Goal: Navigation & Orientation: Find specific page/section

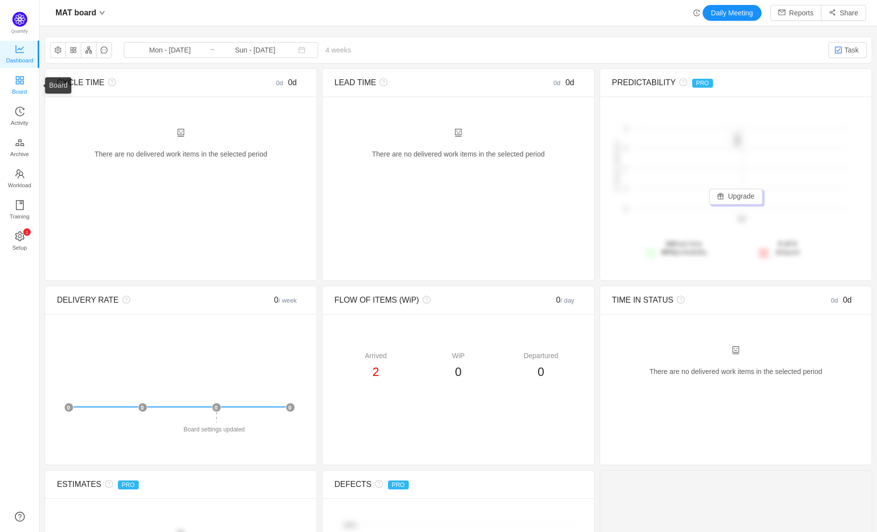
click at [25, 85] on link "Board" at bounding box center [20, 86] width 10 height 20
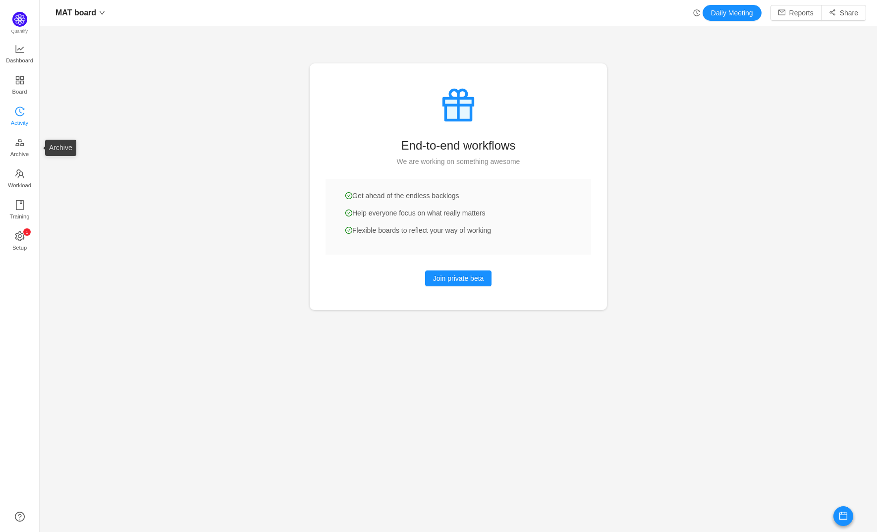
click at [17, 120] on span "Activity" at bounding box center [19, 123] width 17 height 20
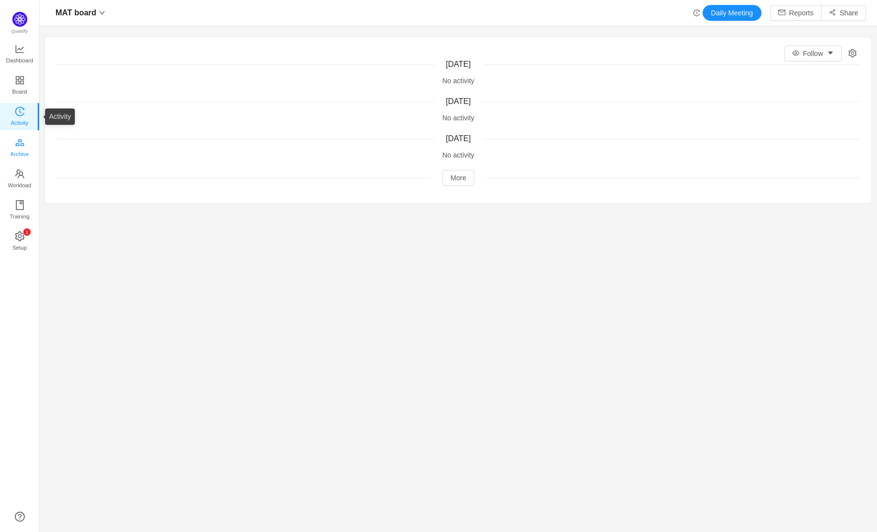
click at [19, 149] on span "Archive" at bounding box center [19, 154] width 18 height 20
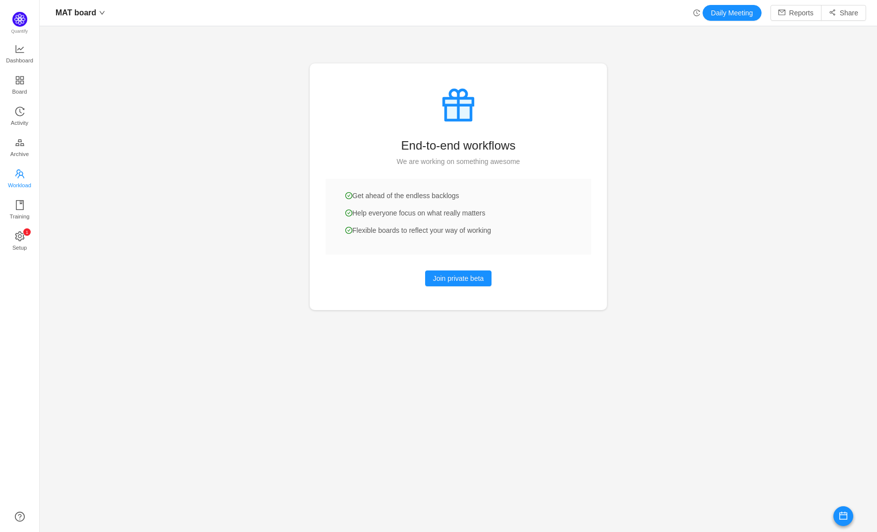
click at [17, 180] on span "Workload" at bounding box center [19, 185] width 23 height 20
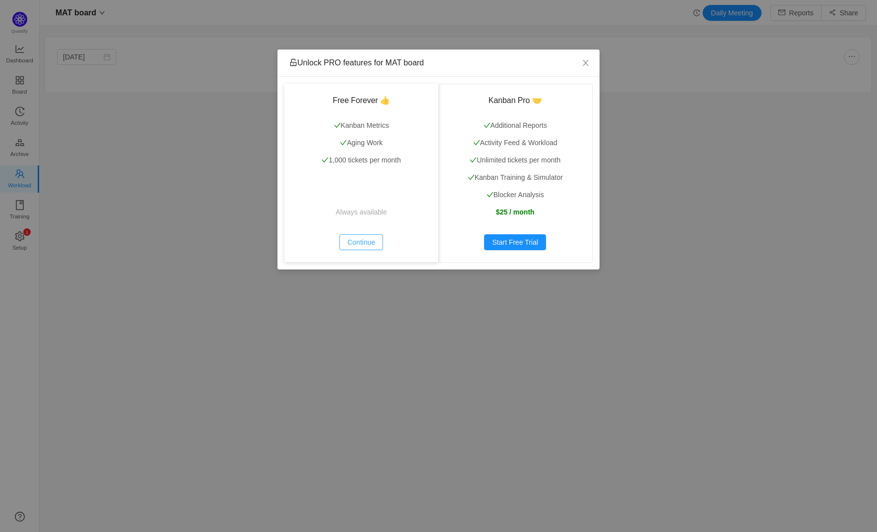
click at [368, 242] on button "Continue" at bounding box center [361, 242] width 44 height 16
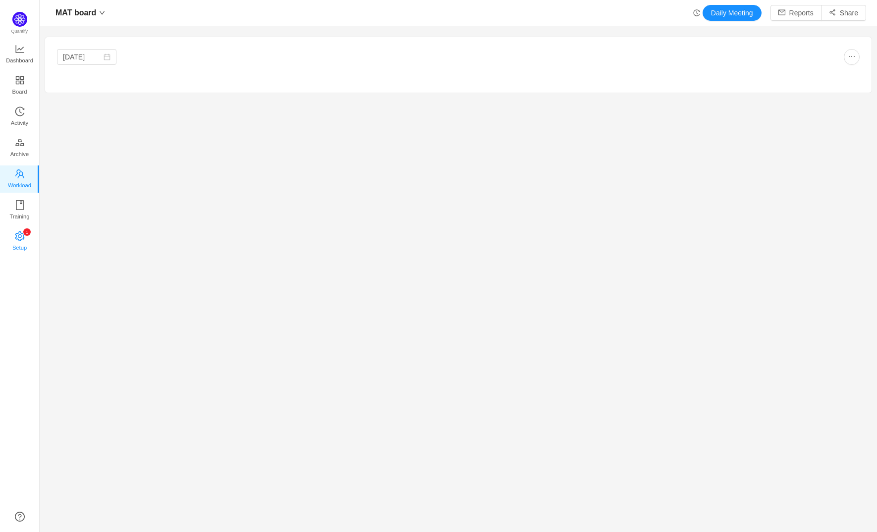
click at [24, 239] on span "Setup" at bounding box center [19, 248] width 14 height 20
